Goal: Find specific page/section: Find specific page/section

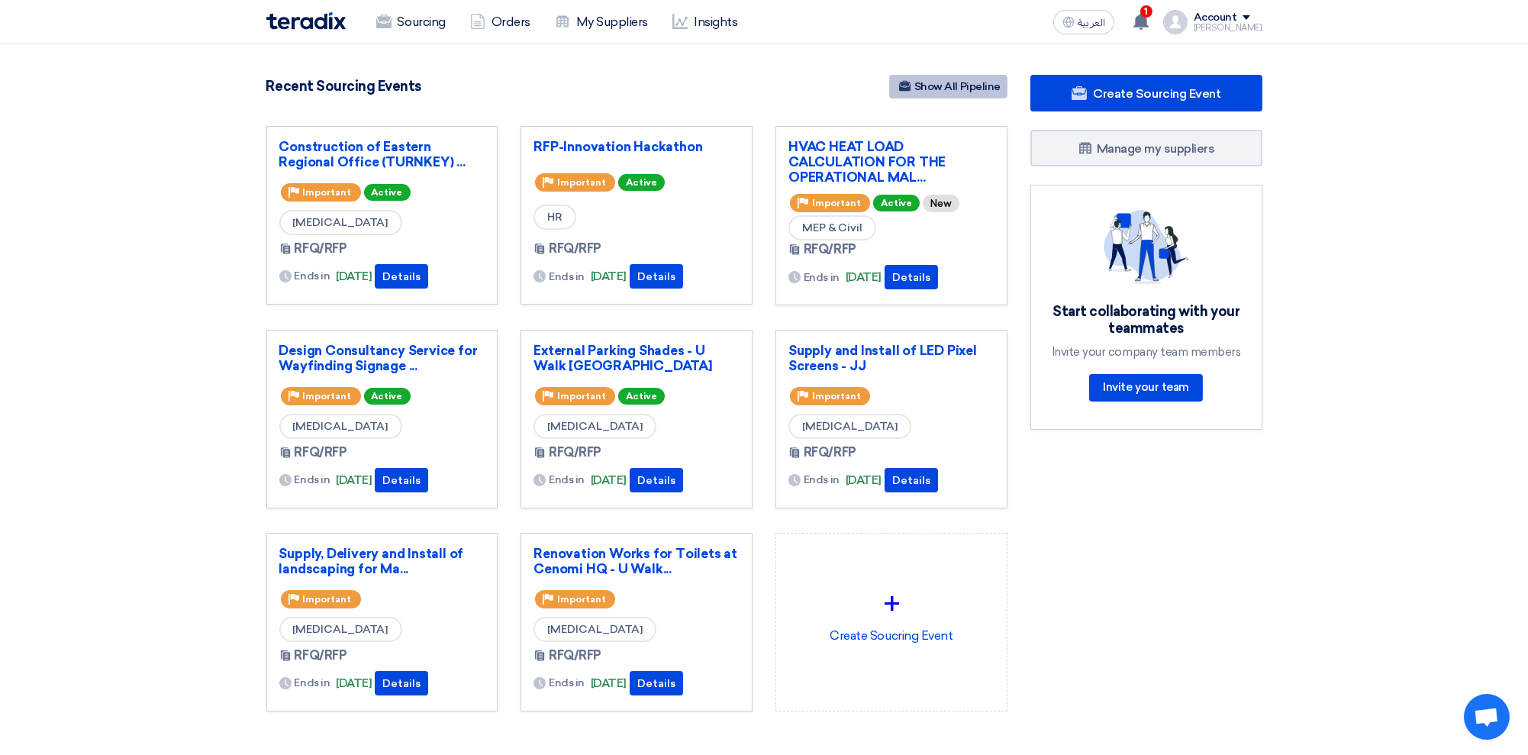
click at [943, 84] on link "Show All Pipeline" at bounding box center [948, 87] width 118 height 24
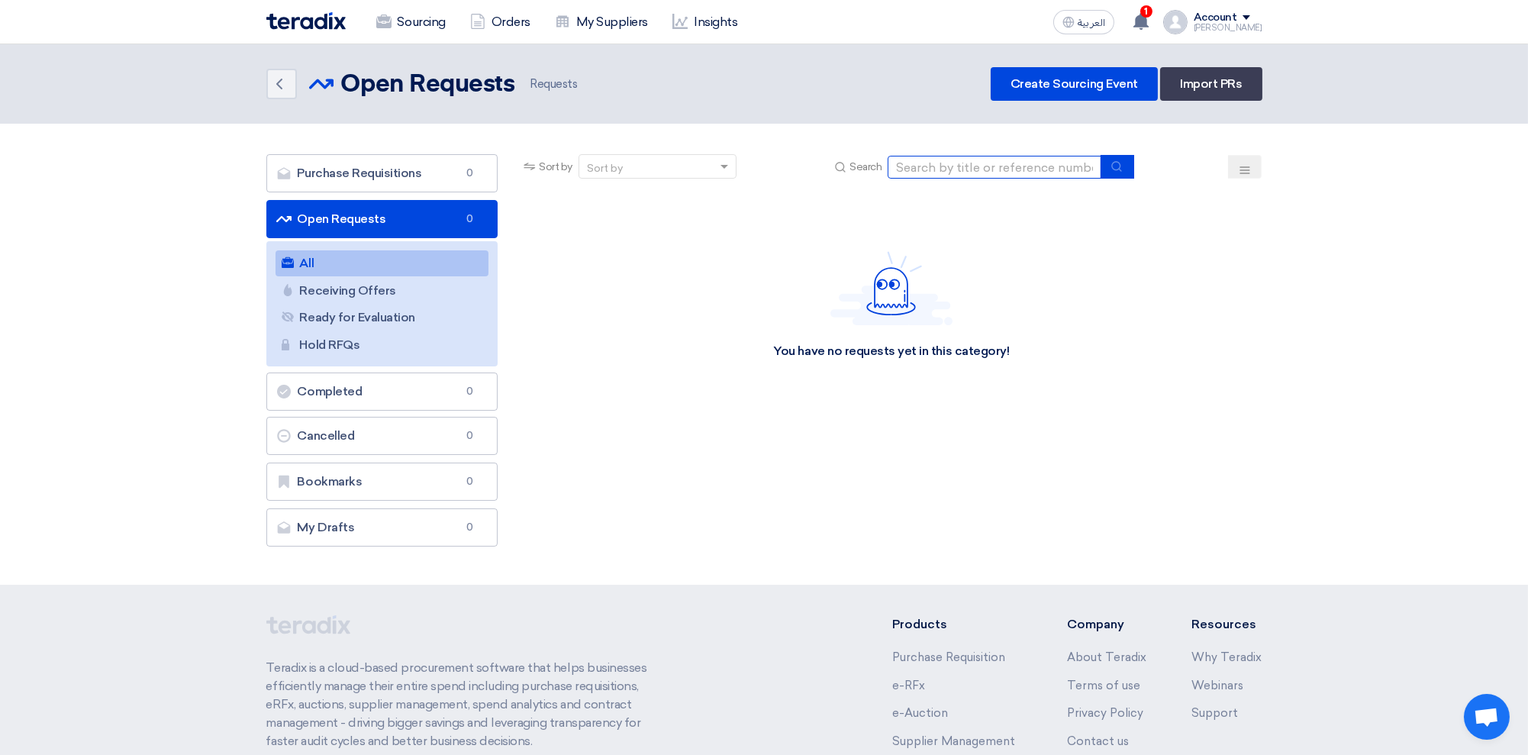
click at [958, 163] on input at bounding box center [994, 167] width 214 height 23
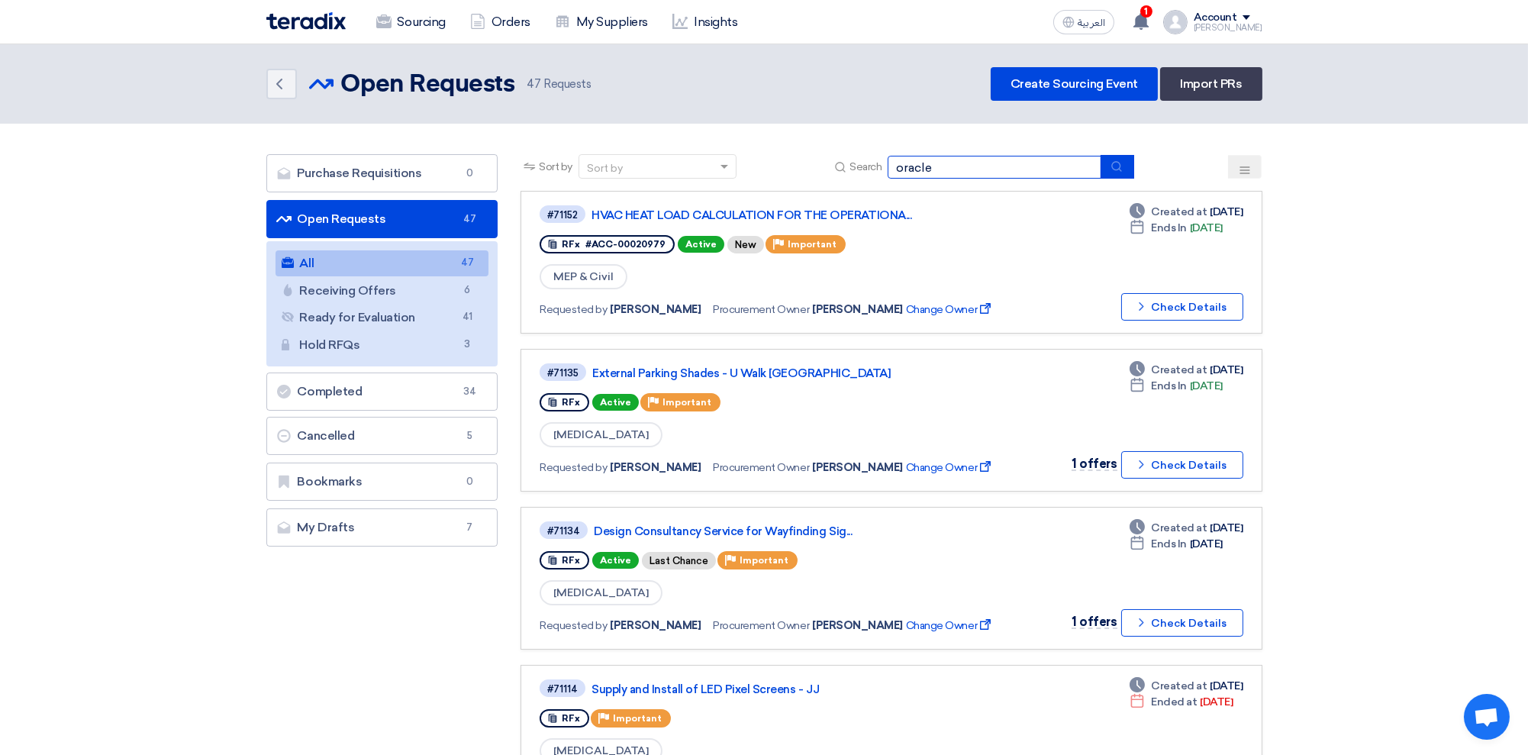
type input "oracle"
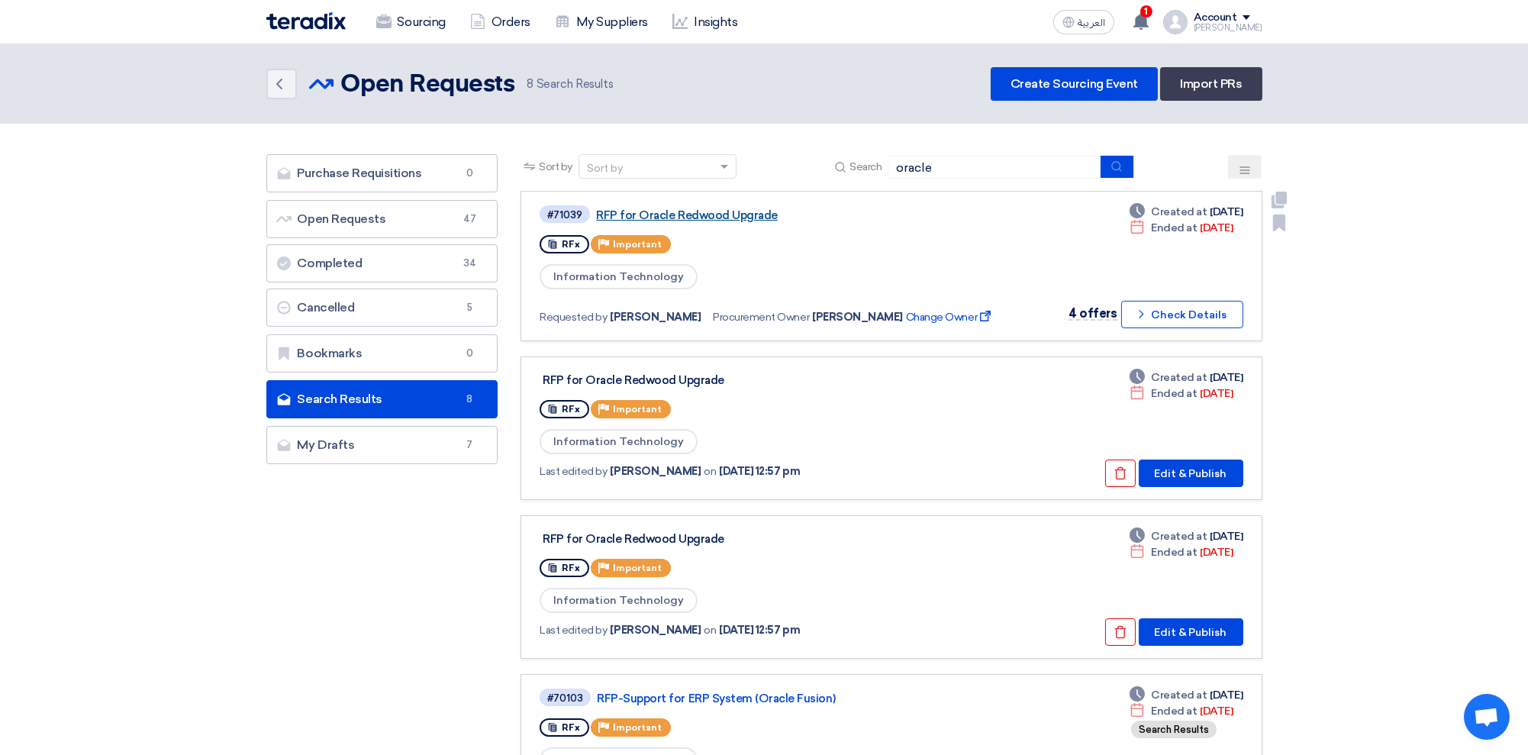
click at [691, 214] on link "RFP for Oracle Redwood Upgrade" at bounding box center [787, 215] width 382 height 14
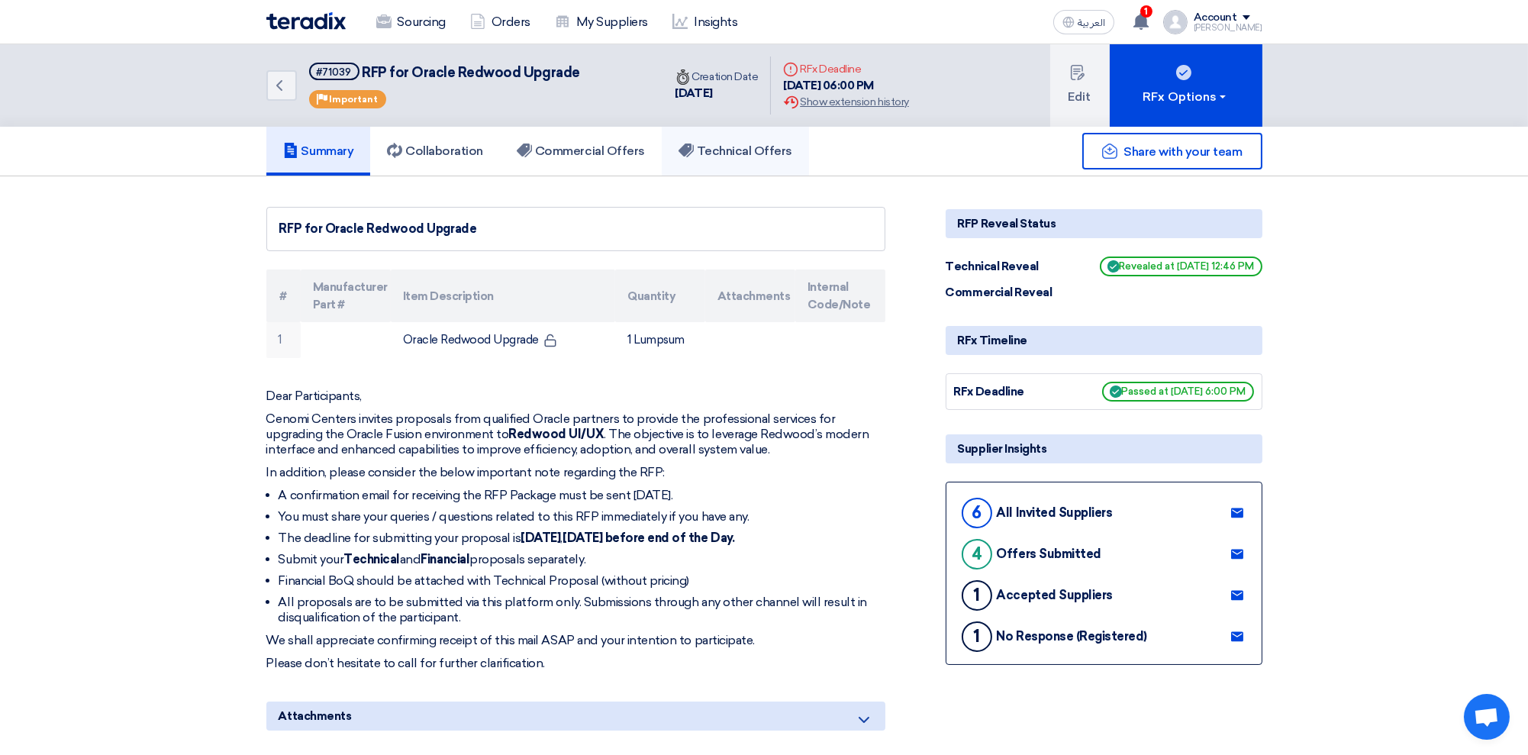
click at [736, 153] on h5 "Technical Offers" at bounding box center [735, 150] width 114 height 15
